Goal: Transaction & Acquisition: Obtain resource

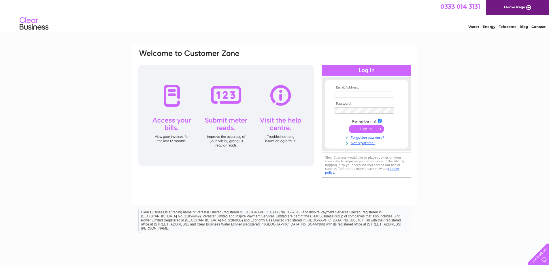
type input "andrew.lee@reedsrains.co.uk"
click at [358, 129] on input "submit" at bounding box center [366, 129] width 35 height 8
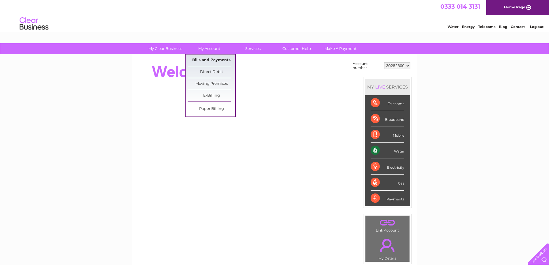
click at [203, 57] on link "Bills and Payments" at bounding box center [212, 61] width 48 height 12
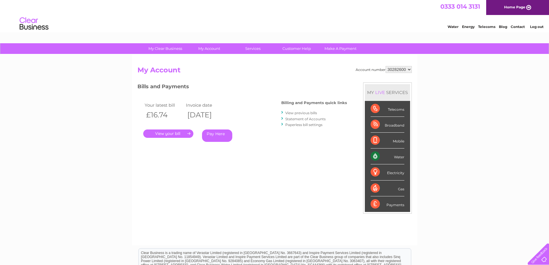
click at [168, 134] on link "." at bounding box center [168, 133] width 50 height 8
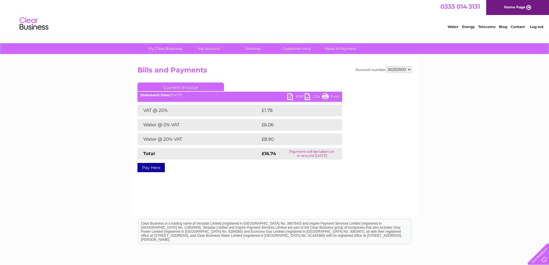
click at [307, 96] on link "CSV" at bounding box center [313, 97] width 17 height 8
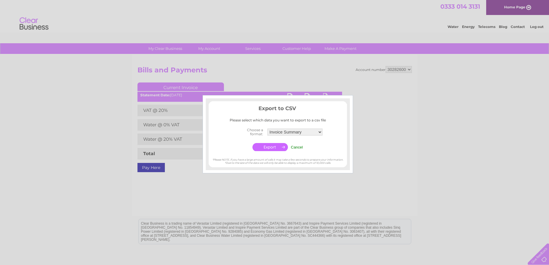
click at [302, 147] on input "Cancel" at bounding box center [297, 147] width 12 height 4
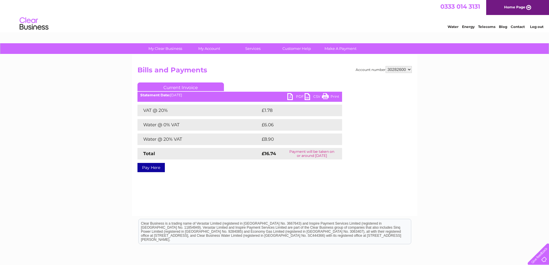
click at [291, 97] on link "PDF" at bounding box center [296, 97] width 17 height 8
